Goal: Task Accomplishment & Management: Manage account settings

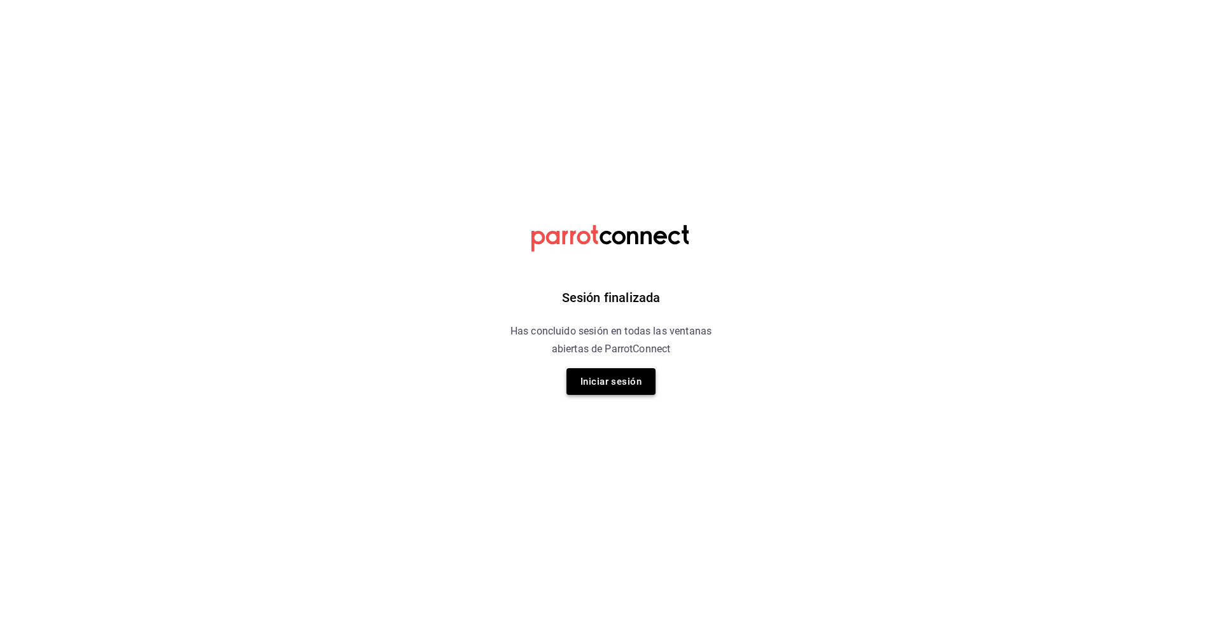
click at [639, 391] on button "Iniciar sesión" at bounding box center [610, 381] width 89 height 27
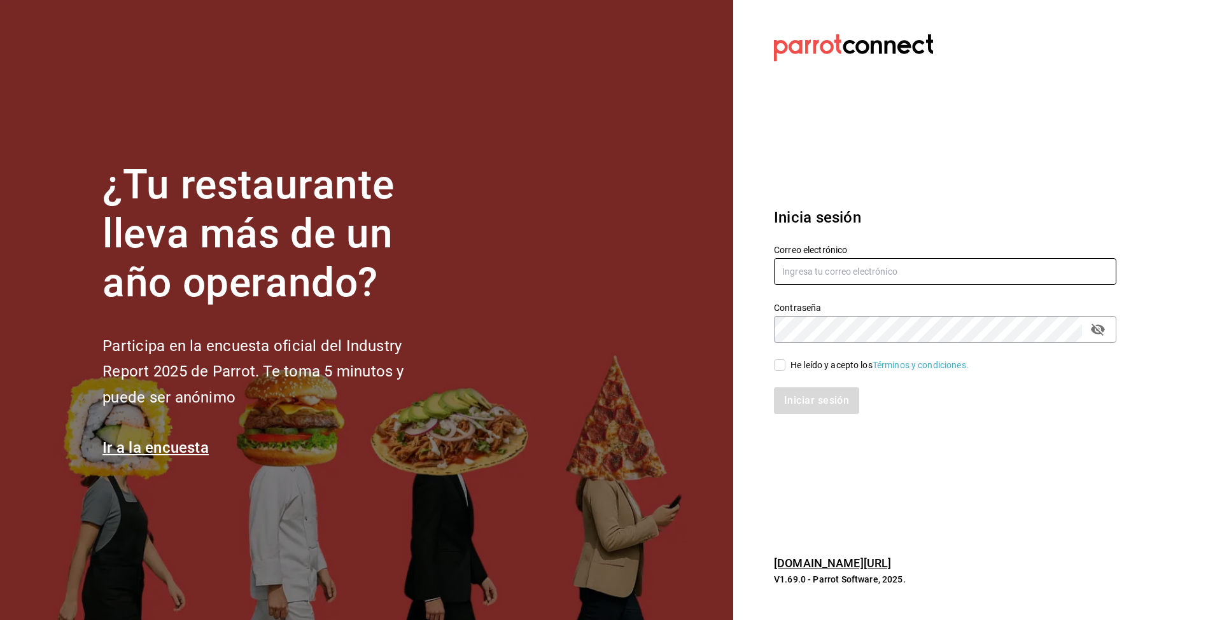
click at [868, 267] on input "text" at bounding box center [945, 271] width 342 height 27
type input "danysepulveda15@gmail.com"
click at [805, 369] on div "He leído y acepto los Términos y condiciones." at bounding box center [879, 365] width 178 height 13
click at [785, 369] on input "He leído y acepto los Términos y condiciones." at bounding box center [779, 365] width 11 height 11
checkbox input "true"
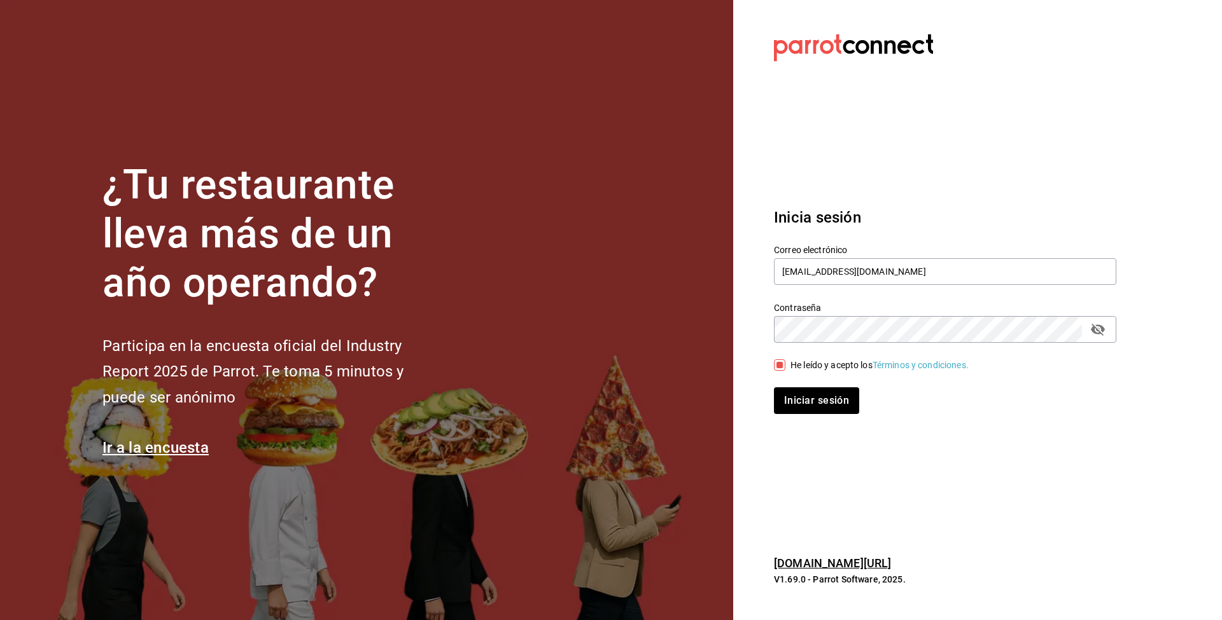
click at [809, 419] on div "Inicia sesión Correo electrónico danysepulveda15@gmail.com Contraseña Contraseñ…" at bounding box center [945, 310] width 342 height 239
click at [787, 405] on button "Iniciar sesión" at bounding box center [817, 401] width 87 height 27
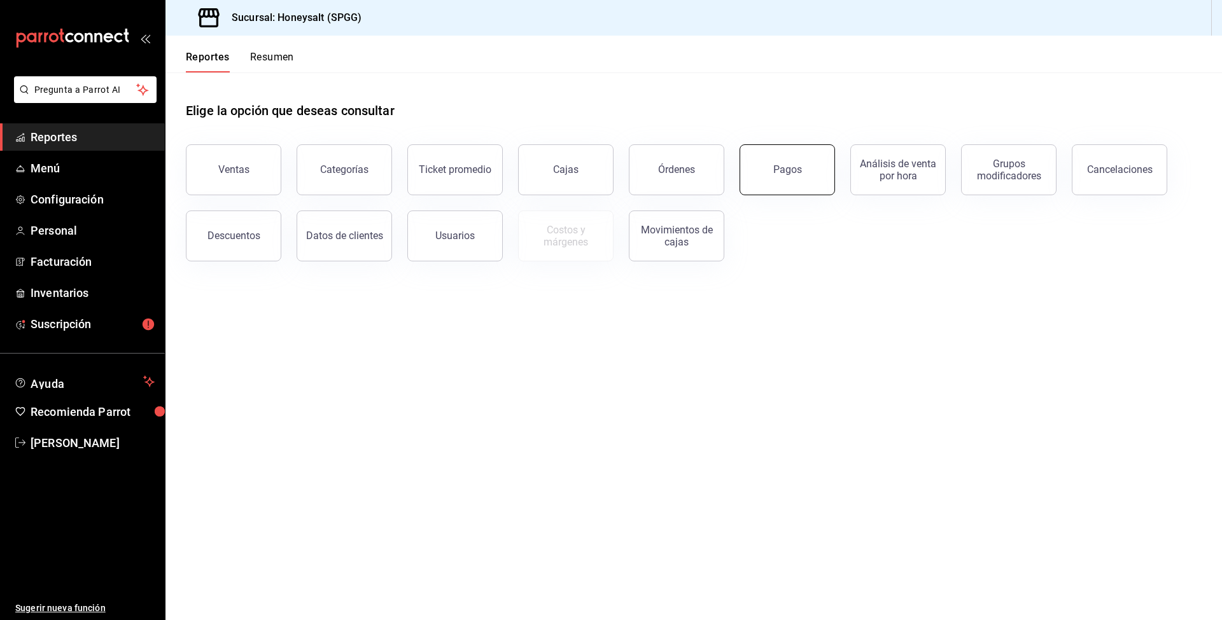
click at [771, 180] on button "Pagos" at bounding box center [786, 169] width 95 height 51
